Goal: Navigation & Orientation: Find specific page/section

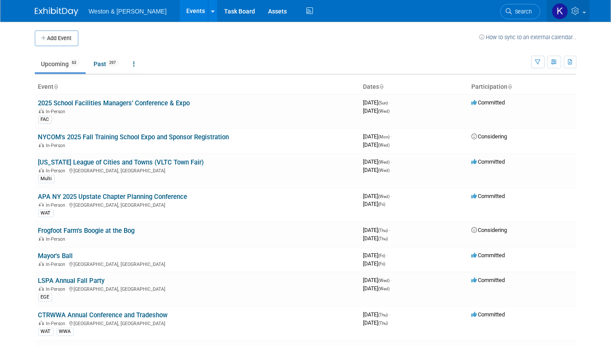
click at [572, 13] on icon at bounding box center [577, 11] width 10 height 8
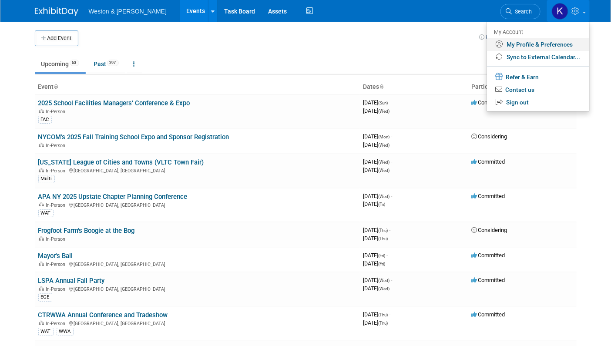
click at [547, 45] on link "My Profile & Preferences" at bounding box center [538, 44] width 102 height 13
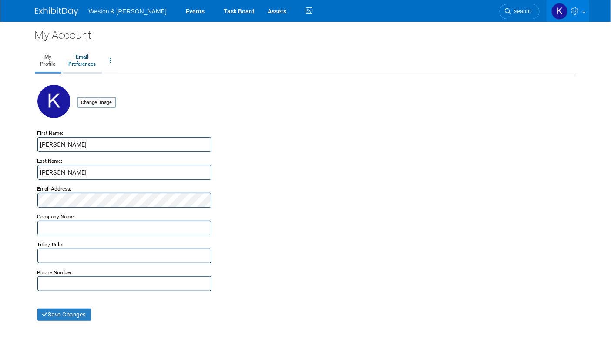
click at [82, 69] on link "Email Preferences" at bounding box center [82, 61] width 39 height 22
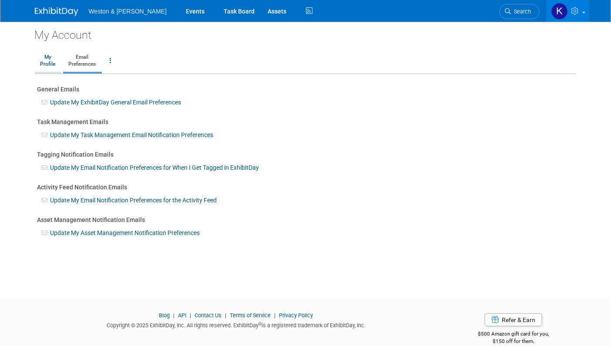
click at [50, 58] on link "My Profile" at bounding box center [48, 61] width 27 height 22
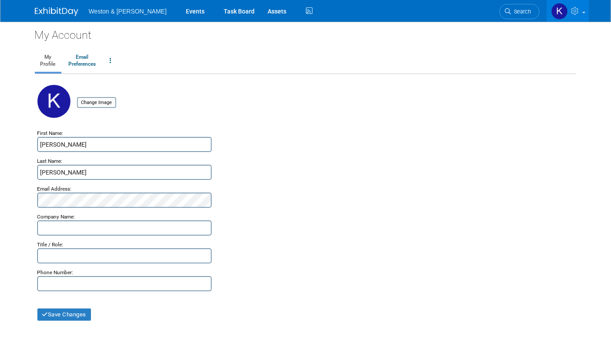
click at [576, 14] on icon at bounding box center [576, 11] width 10 height 8
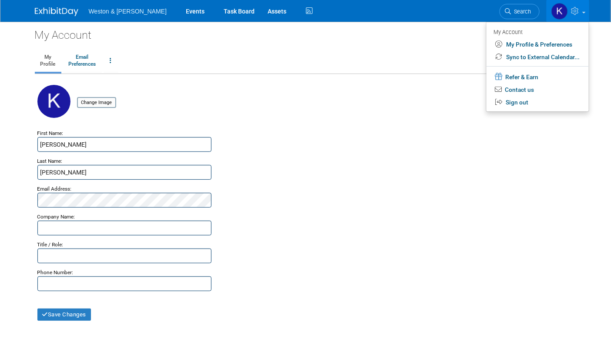
click at [121, 13] on span "Weston & [PERSON_NAME]" at bounding box center [128, 11] width 78 height 7
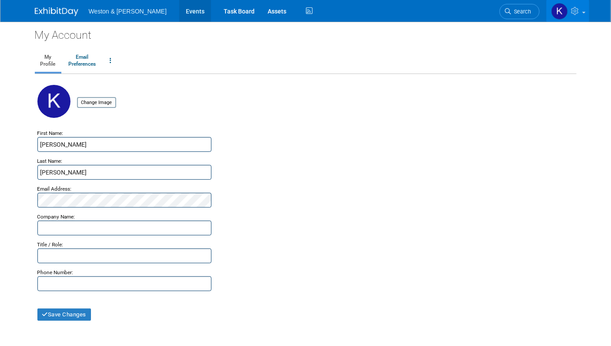
click at [179, 16] on link "Events" at bounding box center [195, 11] width 32 height 22
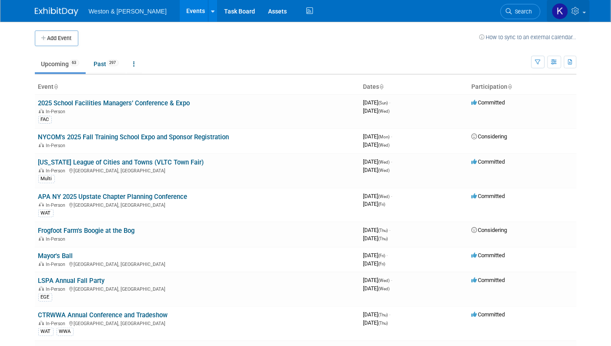
click at [573, 14] on icon at bounding box center [577, 11] width 10 height 8
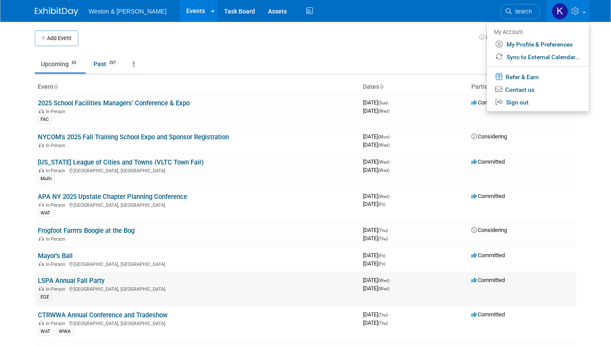
click at [119, 285] on div "In-Person [GEOGRAPHIC_DATA], [GEOGRAPHIC_DATA]" at bounding box center [197, 288] width 318 height 7
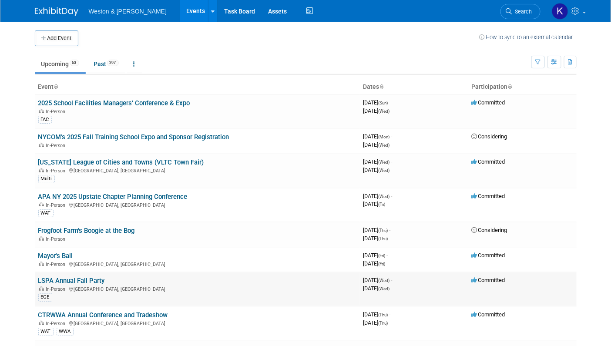
click at [69, 279] on link "LSPA Annual Fall Party" at bounding box center [71, 281] width 67 height 8
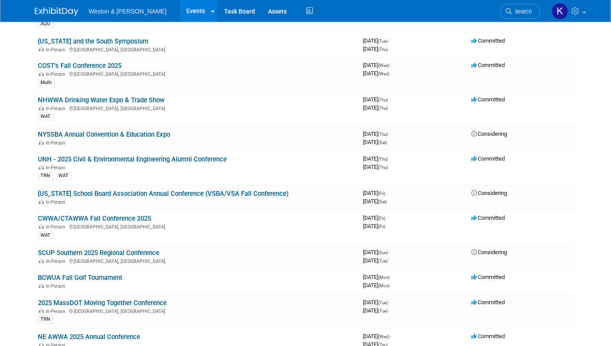
scroll to position [487, 0]
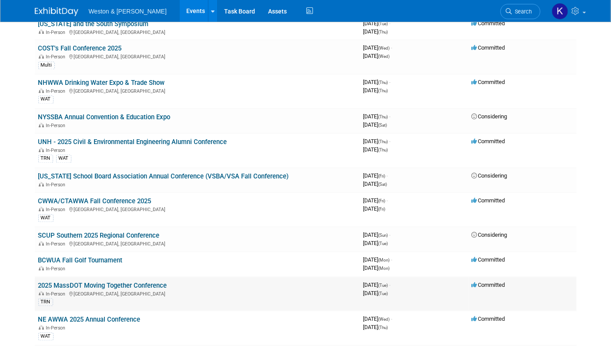
click at [149, 290] on div "In-Person Boston, MA" at bounding box center [197, 293] width 318 height 7
click at [146, 282] on link "2025 MassDOT Moving Together Conference" at bounding box center [102, 286] width 129 height 8
drag, startPoint x: 610, startPoint y: 100, endPoint x: 612, endPoint y: 116, distance: 15.8
click at [573, 10] on icon at bounding box center [577, 11] width 10 height 8
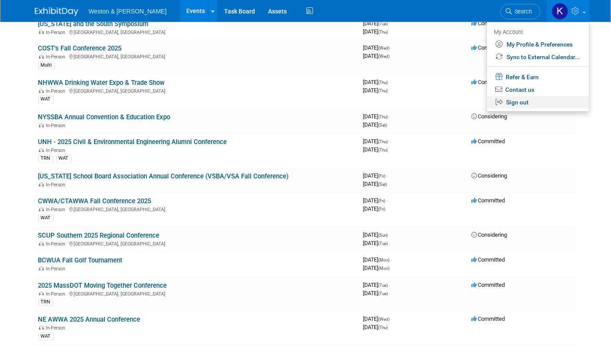
click at [521, 100] on link "Sign out" at bounding box center [538, 102] width 102 height 13
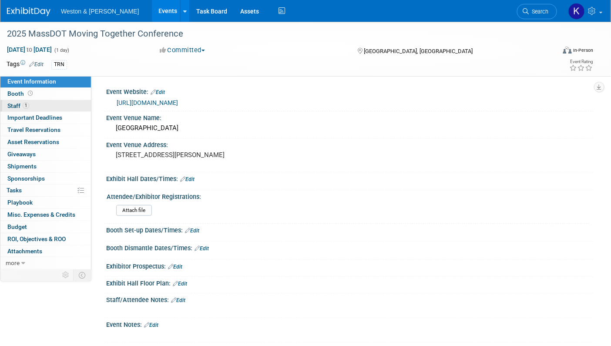
click at [21, 104] on span "Staff 1" at bounding box center [18, 105] width 22 height 7
